Goal: Find contact information: Find contact information

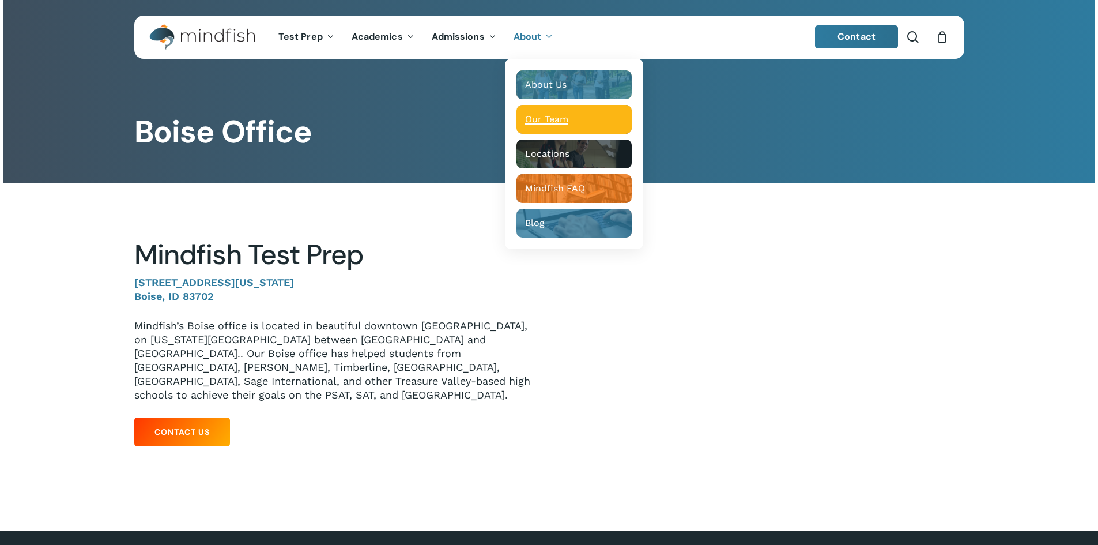
click at [545, 115] on span "Our Team" at bounding box center [546, 119] width 43 height 11
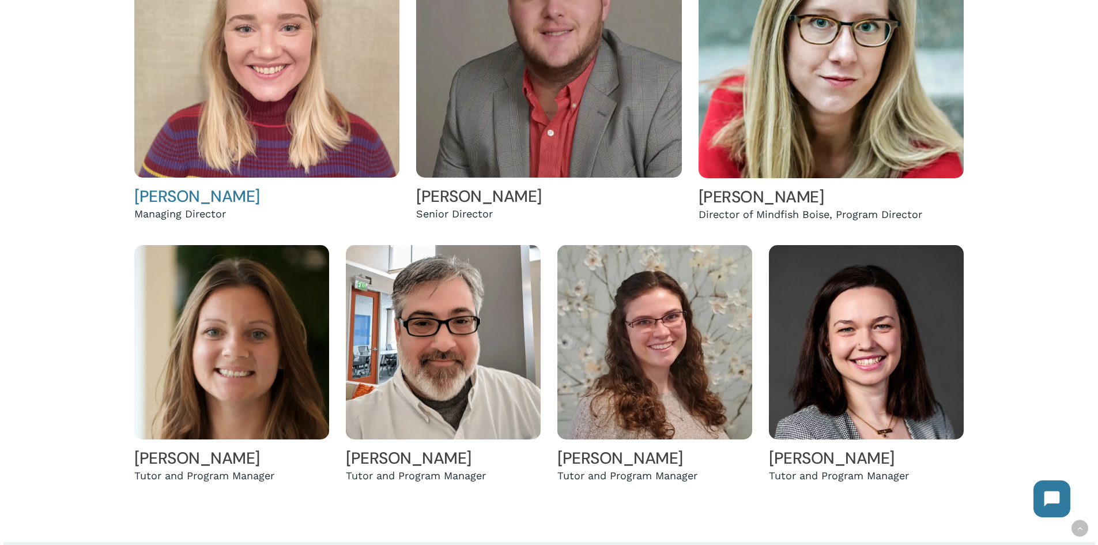
scroll to position [461, 0]
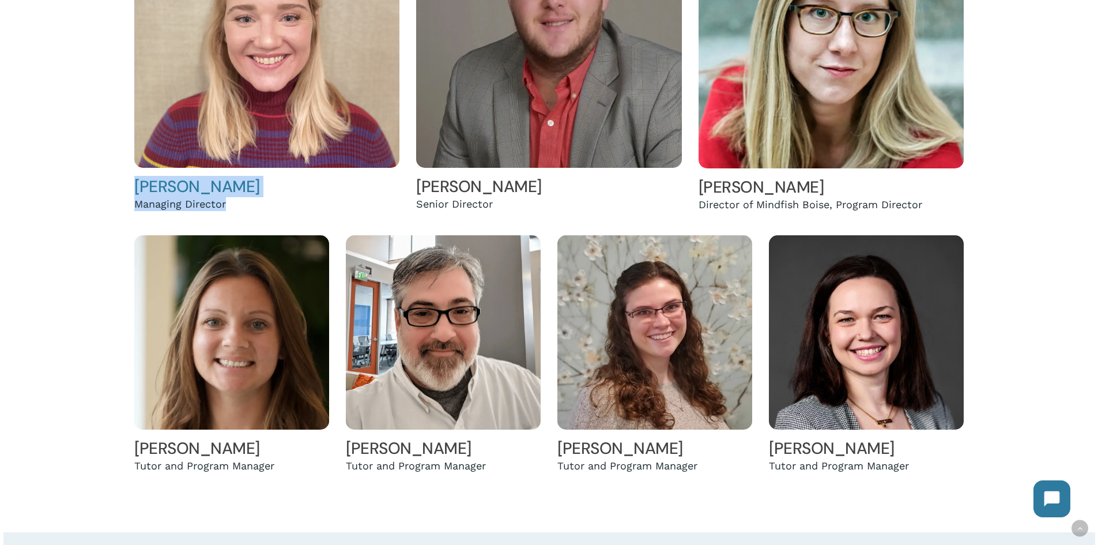
copy div "Hailey Andler Managing Director"
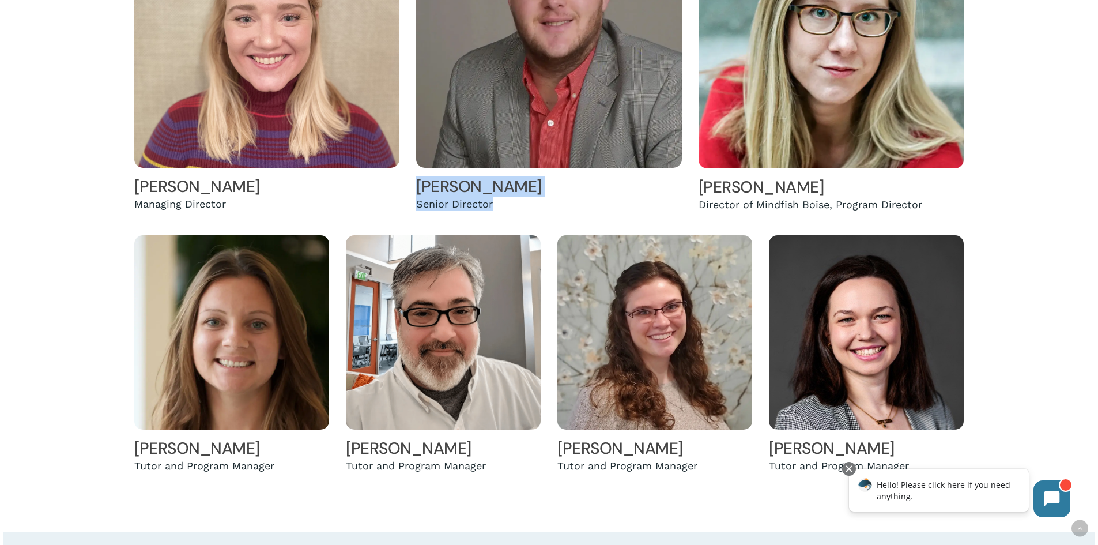
copy div "Mac Wetherbee Senior Director"
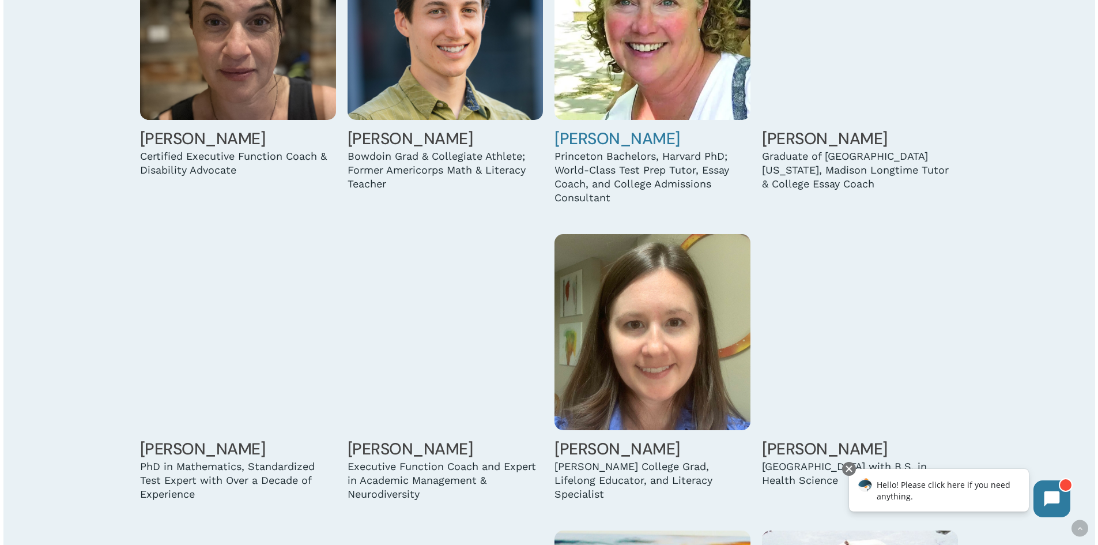
scroll to position [1268, 0]
